Goal: Communication & Community: Answer question/provide support

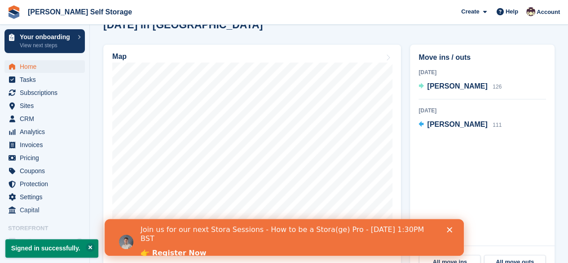
scroll to position [309, 0]
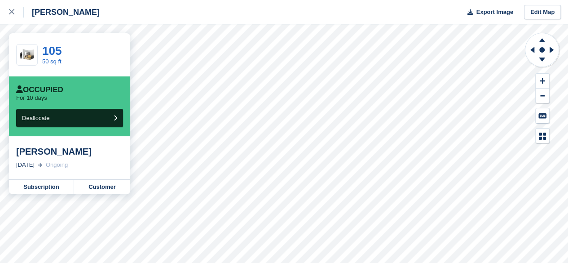
click at [84, 152] on div "[PERSON_NAME]" at bounding box center [69, 151] width 107 height 11
click at [97, 191] on link "Customer" at bounding box center [102, 187] width 56 height 14
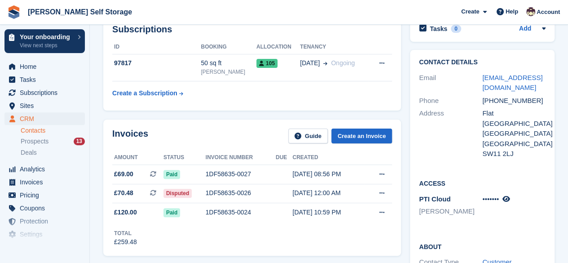
scroll to position [51, 0]
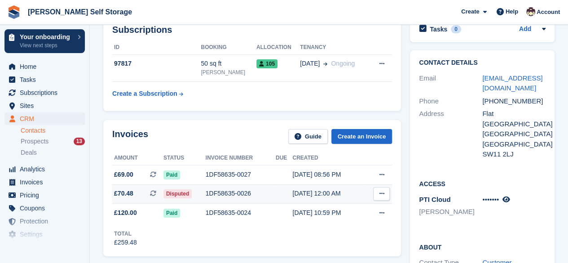
click at [289, 197] on td at bounding box center [284, 193] width 17 height 19
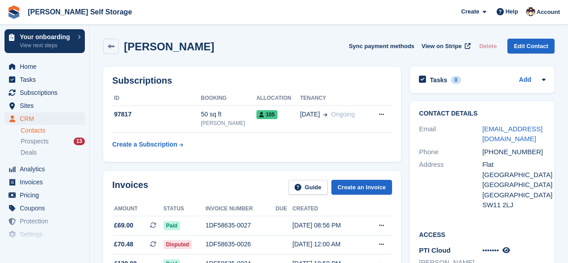
scroll to position [51, 0]
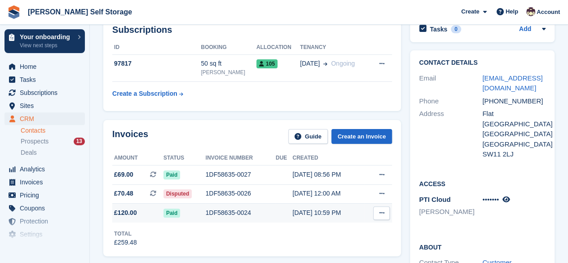
click at [220, 217] on div "1DF58635-0024" at bounding box center [241, 212] width 70 height 9
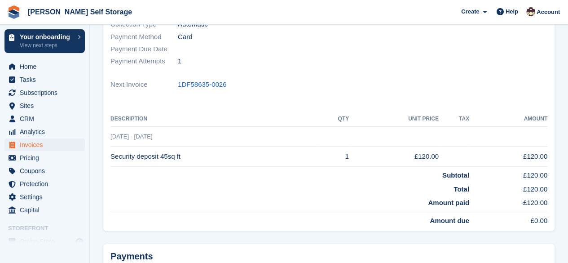
scroll to position [166, 0]
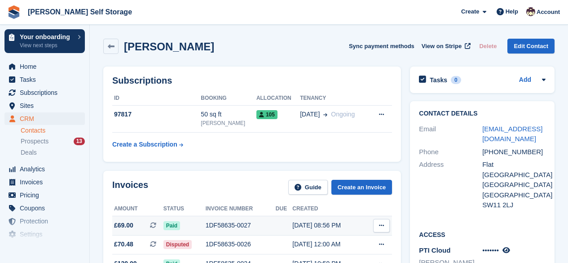
scroll to position [51, 0]
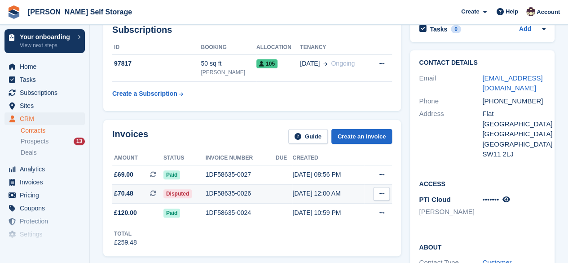
click at [216, 192] on div "1DF58635-0026" at bounding box center [241, 193] width 70 height 9
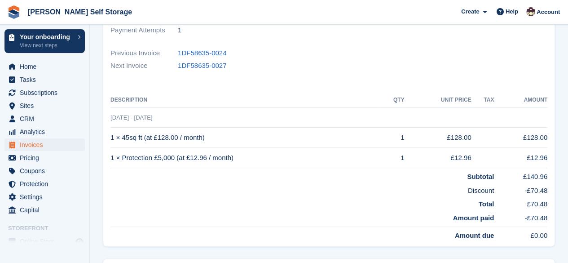
scroll to position [185, 0]
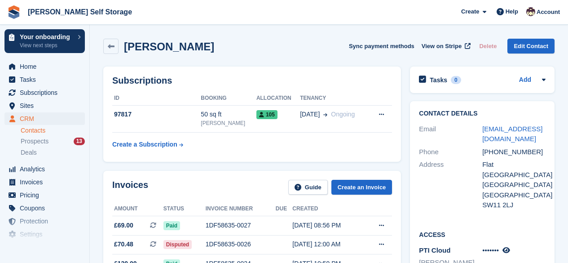
scroll to position [51, 0]
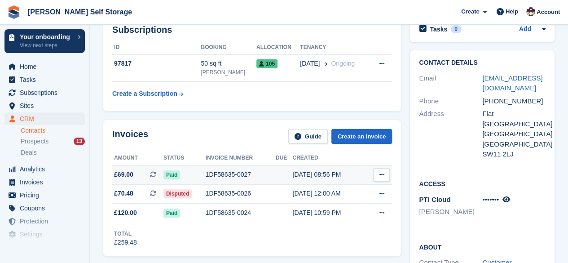
click at [219, 175] on div "1DF58635-0027" at bounding box center [241, 174] width 70 height 9
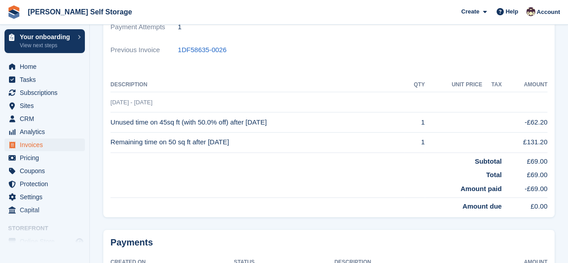
scroll to position [174, 0]
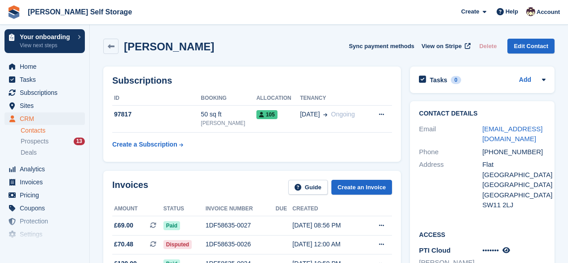
scroll to position [51, 0]
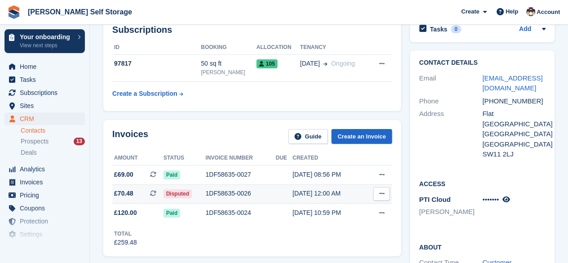
click at [212, 192] on div "1DF58635-0026" at bounding box center [241, 193] width 70 height 9
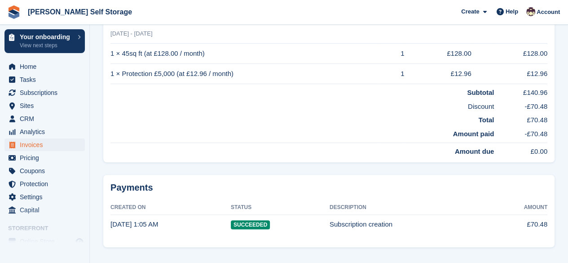
scroll to position [269, 0]
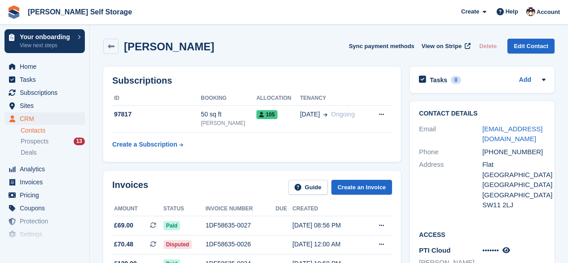
scroll to position [51, 0]
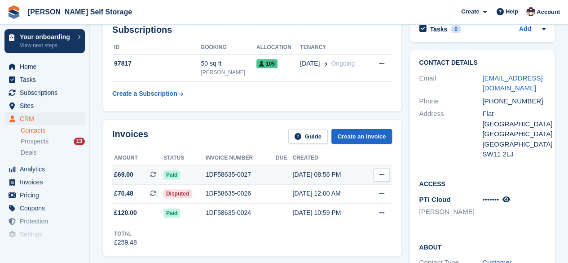
click at [234, 173] on div "1DF58635-0027" at bounding box center [241, 174] width 70 height 9
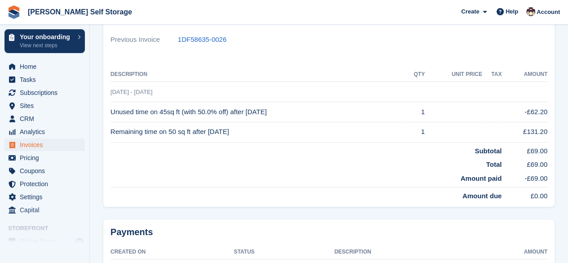
scroll to position [197, 0]
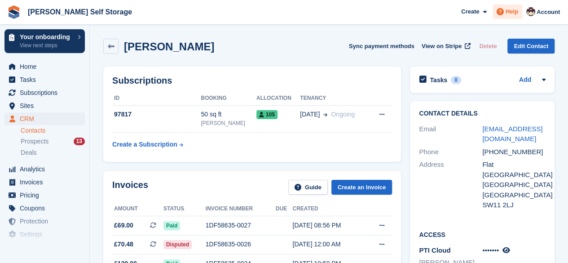
click at [512, 15] on span "Help" at bounding box center [512, 11] width 13 height 9
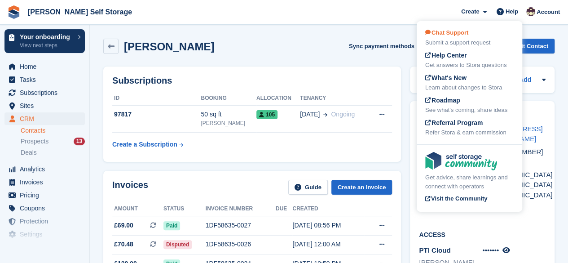
click at [470, 39] on div "Submit a support request" at bounding box center [469, 42] width 88 height 9
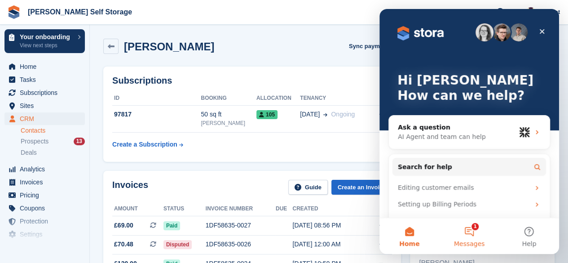
click at [469, 230] on button "1 Messages" at bounding box center [469, 236] width 60 height 36
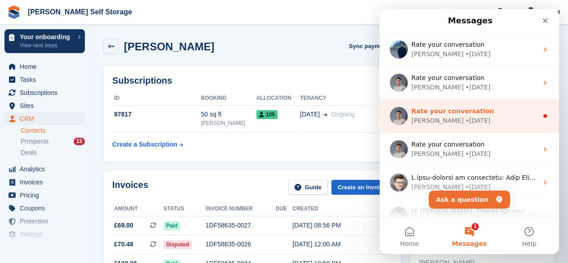
click at [469, 121] on div "Bradley • 3w ago" at bounding box center [474, 120] width 127 height 9
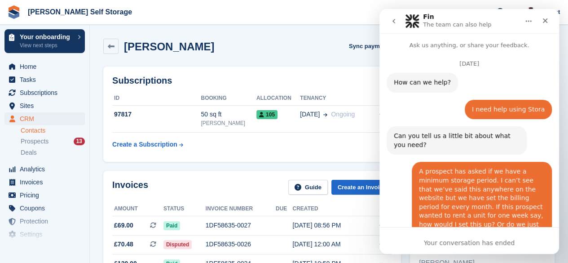
scroll to position [17, 0]
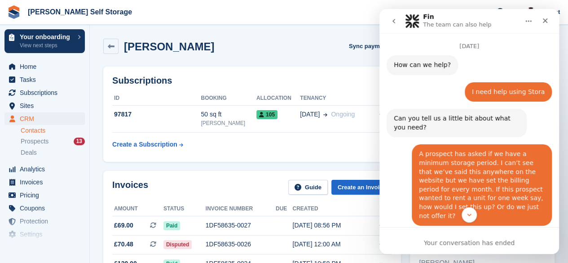
click at [396, 19] on icon "go back" at bounding box center [393, 21] width 7 height 7
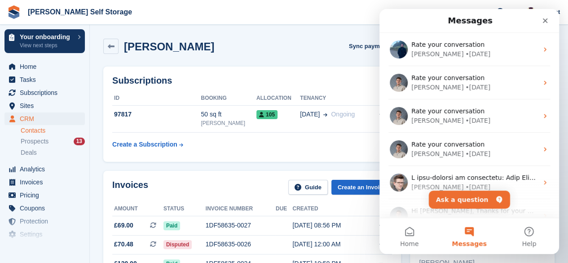
scroll to position [0, 0]
click at [468, 202] on button "Ask a question" at bounding box center [469, 199] width 81 height 18
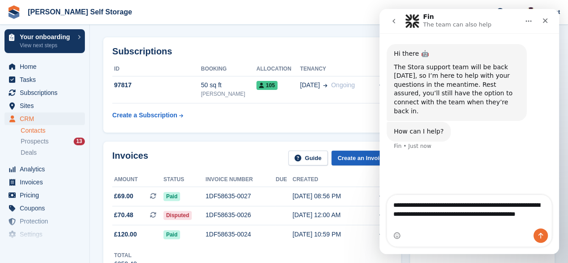
scroll to position [30, 0]
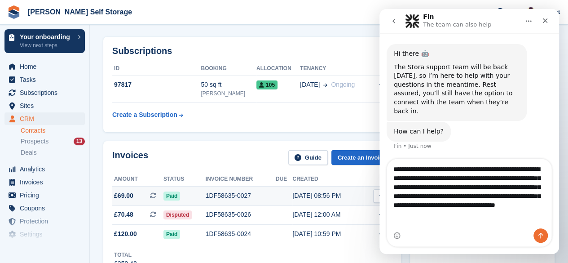
type textarea "**********"
click at [246, 202] on td "1DF58635-0027" at bounding box center [241, 195] width 70 height 19
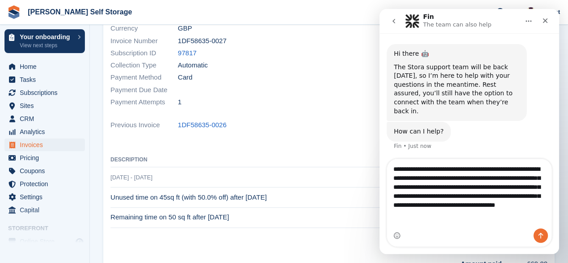
scroll to position [113, 0]
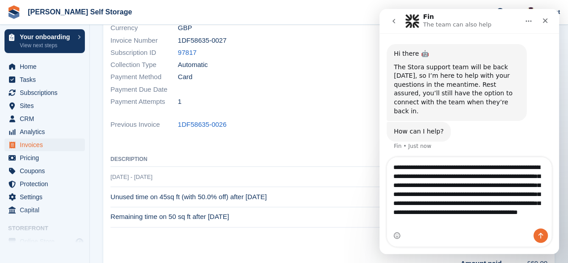
type textarea "**********"
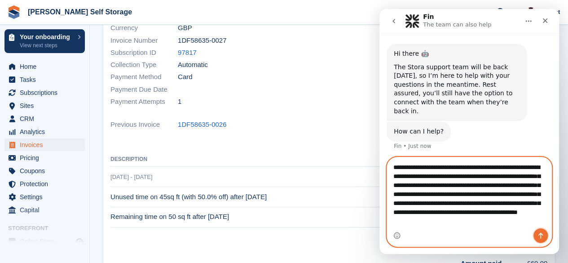
click at [544, 235] on icon "Send a message…" at bounding box center [540, 235] width 7 height 7
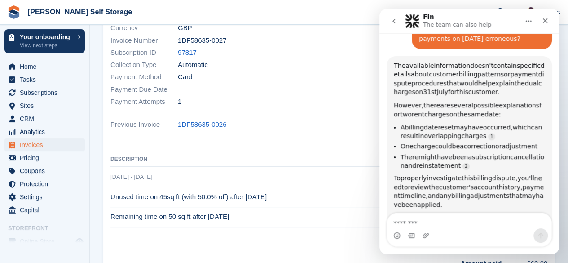
scroll to position [198, 0]
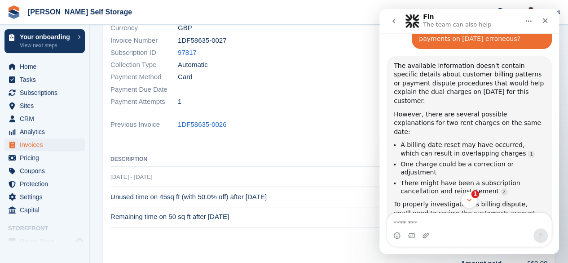
click at [467, 196] on icon "Scroll to bottom" at bounding box center [469, 200] width 8 height 8
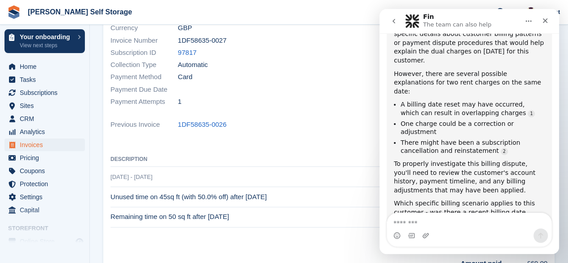
scroll to position [241, 0]
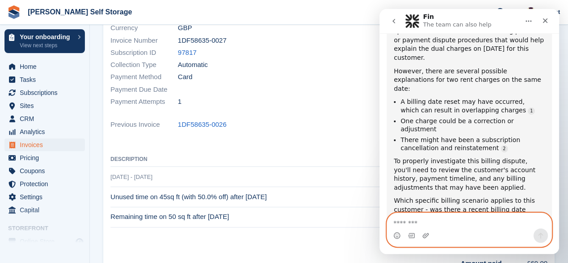
click at [411, 224] on textarea "Message…" at bounding box center [469, 220] width 164 height 15
type textarea "**********"
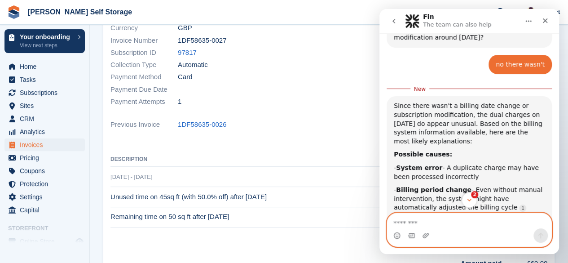
scroll to position [1, 0]
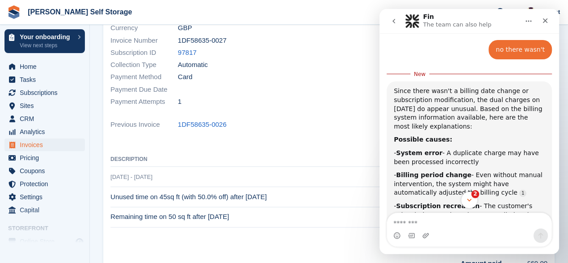
click at [474, 192] on span "2" at bounding box center [475, 194] width 8 height 8
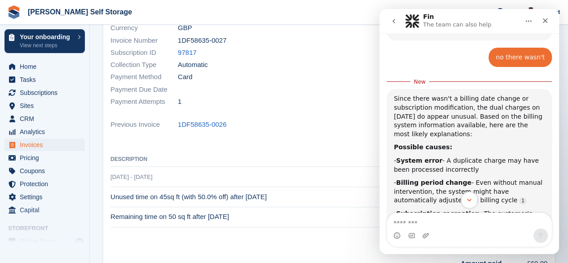
click at [470, 197] on icon "Scroll to bottom" at bounding box center [469, 200] width 8 height 8
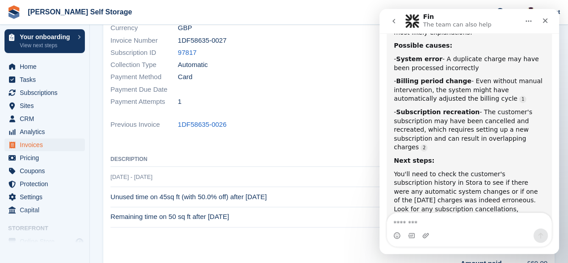
scroll to position [569, 0]
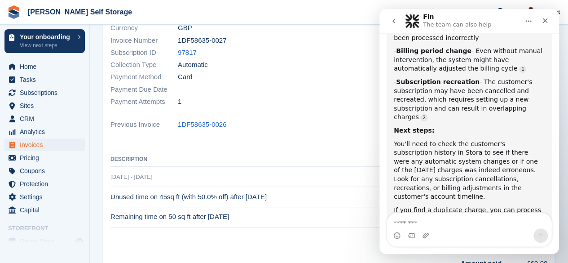
click at [326, 174] on td "31 Jul - 31 Jul" at bounding box center [328, 177] width 437 height 20
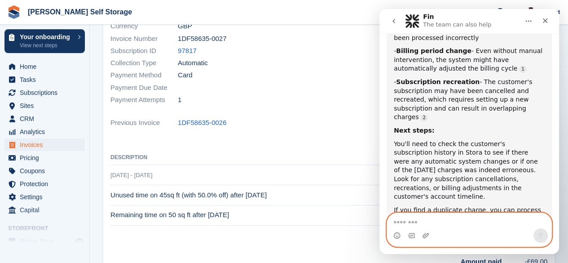
click at [412, 225] on textarea "Message…" at bounding box center [469, 220] width 165 height 15
type textarea "**********"
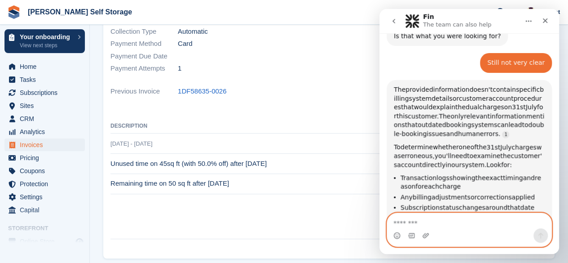
scroll to position [766, 0]
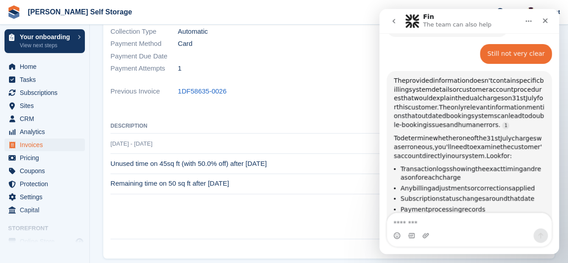
click at [389, 25] on button "go back" at bounding box center [393, 21] width 17 height 17
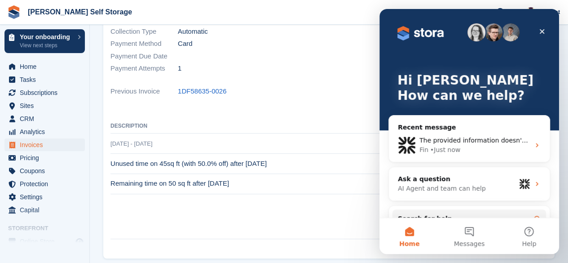
scroll to position [724, 0]
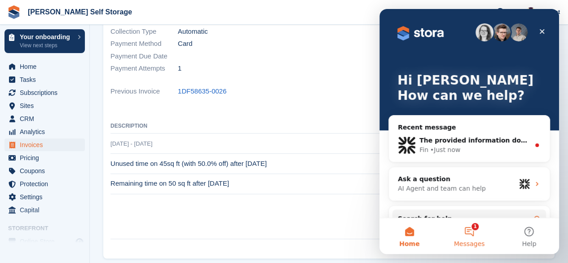
click at [467, 238] on button "1 Messages" at bounding box center [469, 236] width 60 height 36
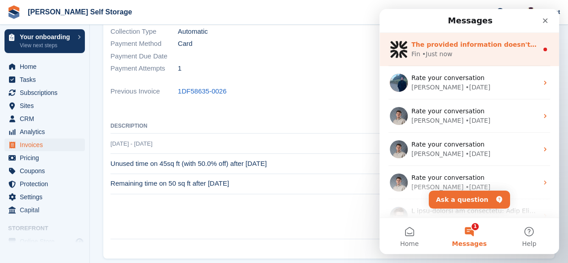
click at [462, 55] on div "Fin • Just now" at bounding box center [474, 53] width 127 height 9
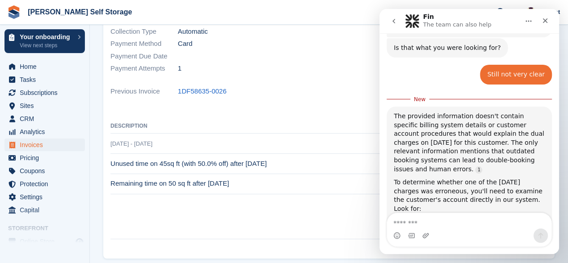
scroll to position [753, 0]
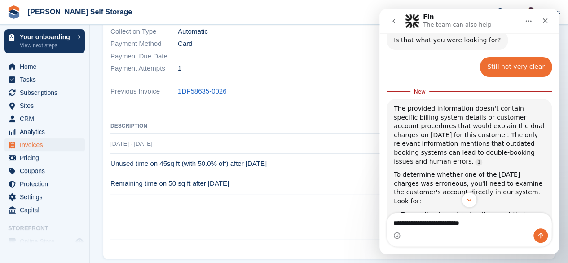
type textarea "**********"
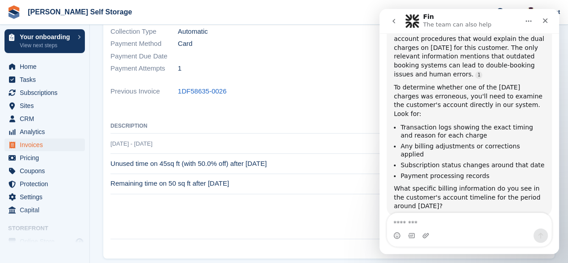
scroll to position [831, 0]
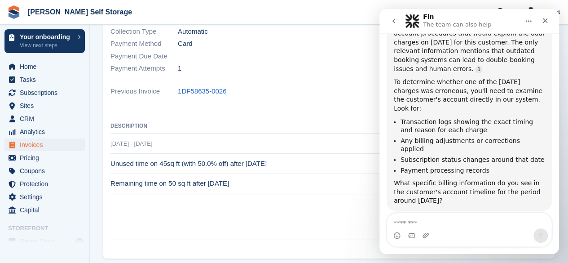
click at [263, 214] on td "Total" at bounding box center [305, 215] width 391 height 14
click at [361, 13] on span "Shipley Self Storage Create Subscription Invoice Contact Deal Discount Page Hel…" at bounding box center [284, 12] width 568 height 24
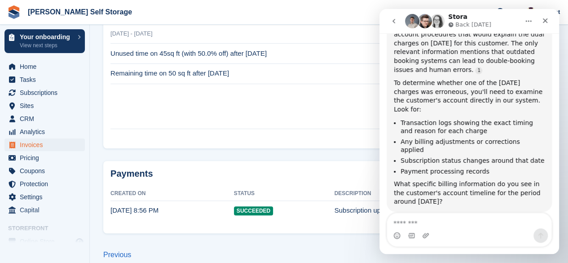
scroll to position [862, 0]
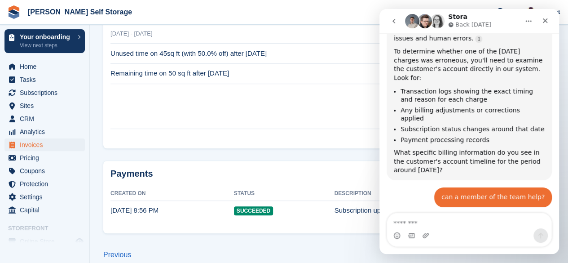
click at [393, 21] on icon "go back" at bounding box center [394, 21] width 3 height 4
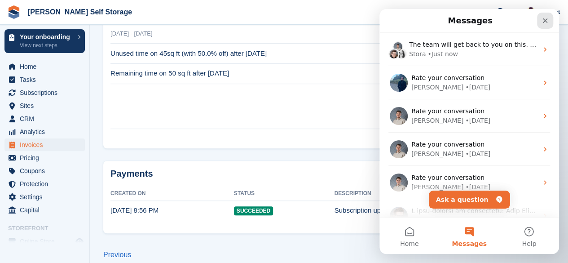
click at [543, 22] on icon "Close" at bounding box center [545, 20] width 7 height 7
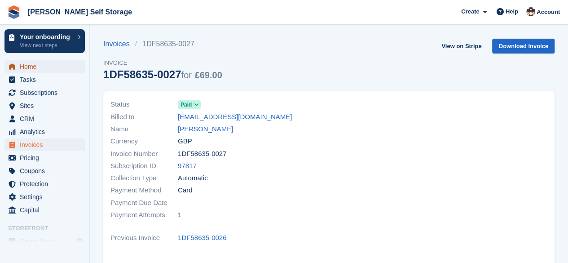
click at [26, 70] on span "Home" at bounding box center [47, 66] width 54 height 13
